Goal: Use online tool/utility: Utilize a website feature to perform a specific function

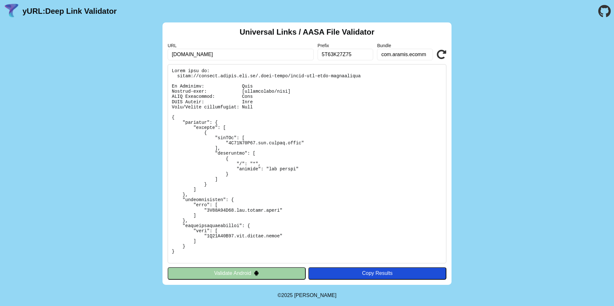
scroll to position [150, 0]
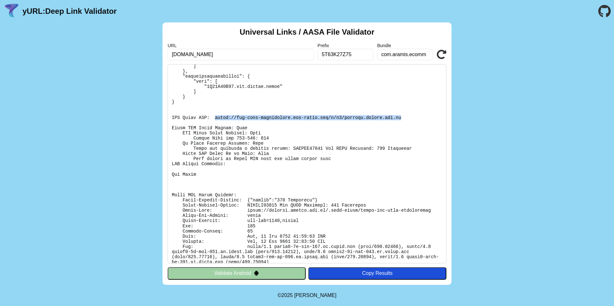
click at [440, 56] on icon at bounding box center [442, 55] width 10 height 10
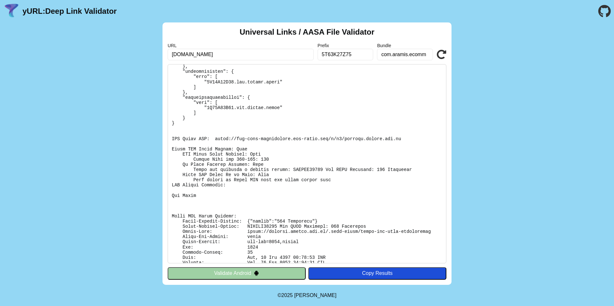
scroll to position [155, 0]
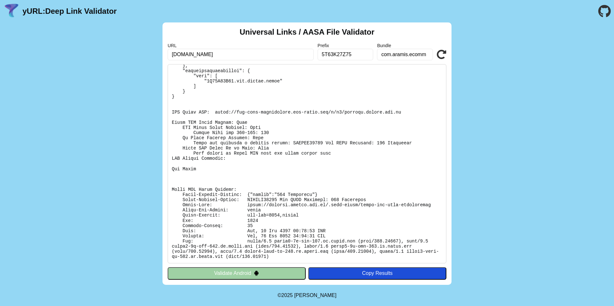
click at [247, 274] on button "Validate Android" at bounding box center [237, 274] width 138 height 12
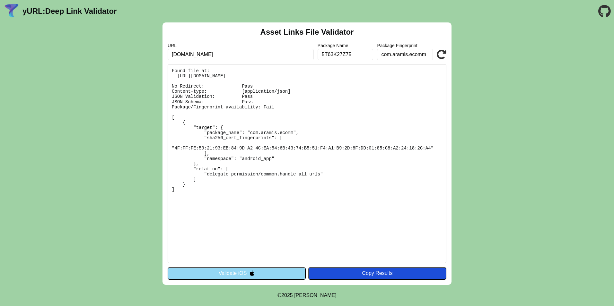
click at [444, 51] on icon at bounding box center [442, 55] width 10 height 10
click at [233, 274] on button "Validate iOS" at bounding box center [237, 274] width 138 height 12
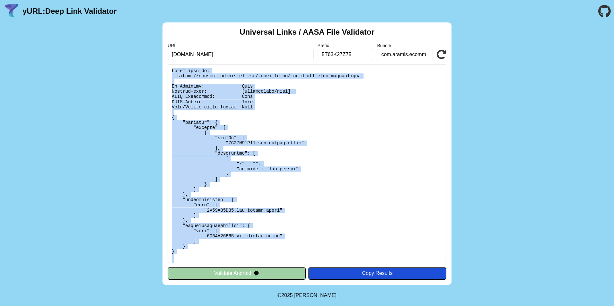
scroll to position [150, 0]
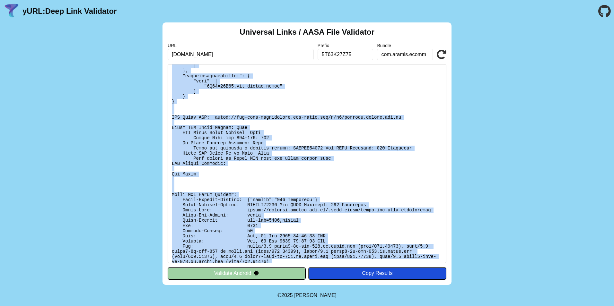
drag, startPoint x: 171, startPoint y: 67, endPoint x: 279, endPoint y: 284, distance: 242.7
click at [279, 284] on div "Universal Links / AASA File Validator URL [DOMAIN_NAME] Prefix 5T63K27Z75 Bundl…" at bounding box center [306, 153] width 289 height 263
drag, startPoint x: 279, startPoint y: 284, endPoint x: 209, endPoint y: 218, distance: 96.6
copy div "Found file at: https://applink.aramis.com.br/.well-known/apple-app-site-associa…"
